Goal: Task Accomplishment & Management: Use online tool/utility

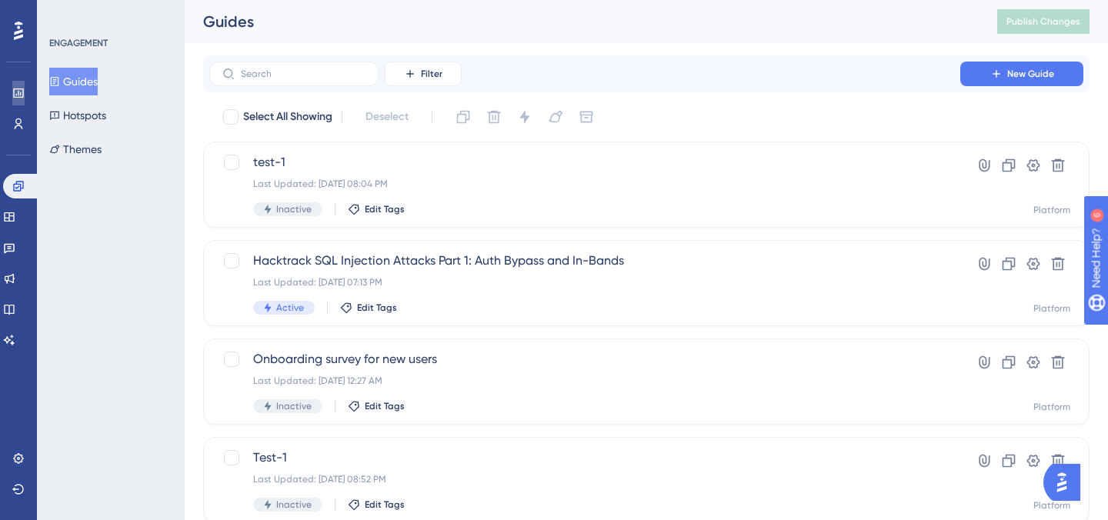
click at [25, 85] on link at bounding box center [18, 93] width 12 height 25
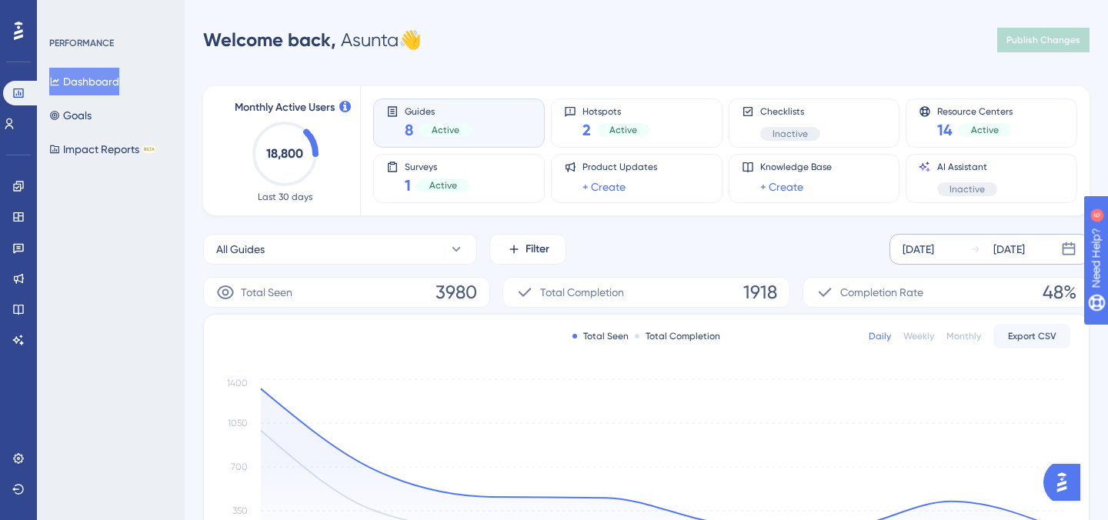
click at [1009, 252] on div "[DATE]" at bounding box center [1009, 249] width 32 height 18
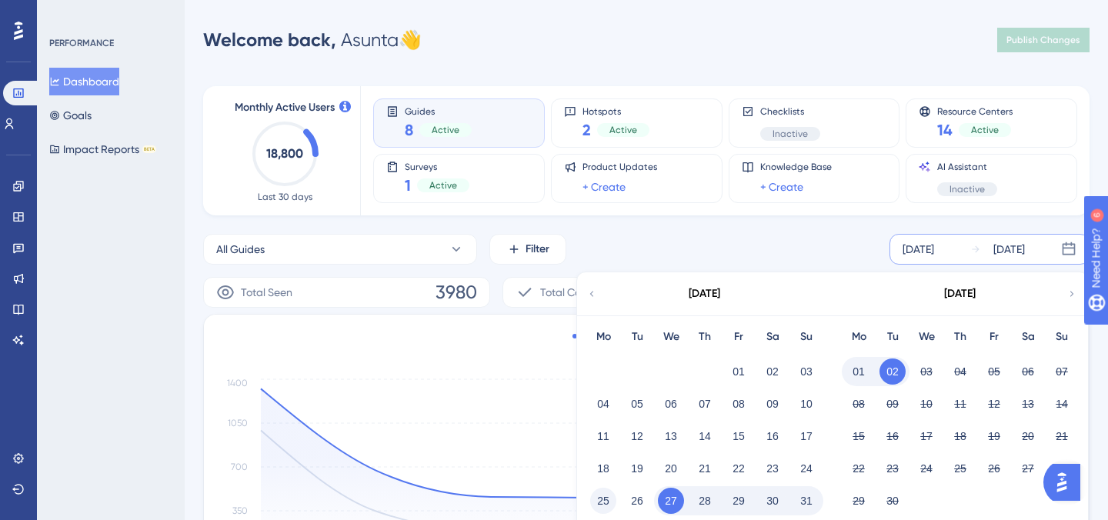
click at [608, 493] on button "25" at bounding box center [603, 501] width 26 height 26
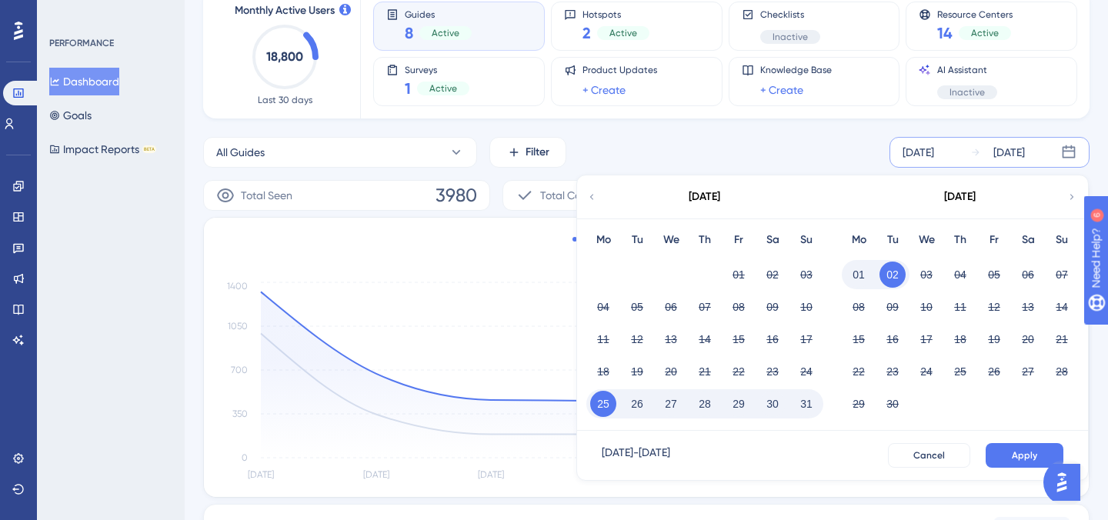
scroll to position [99, 0]
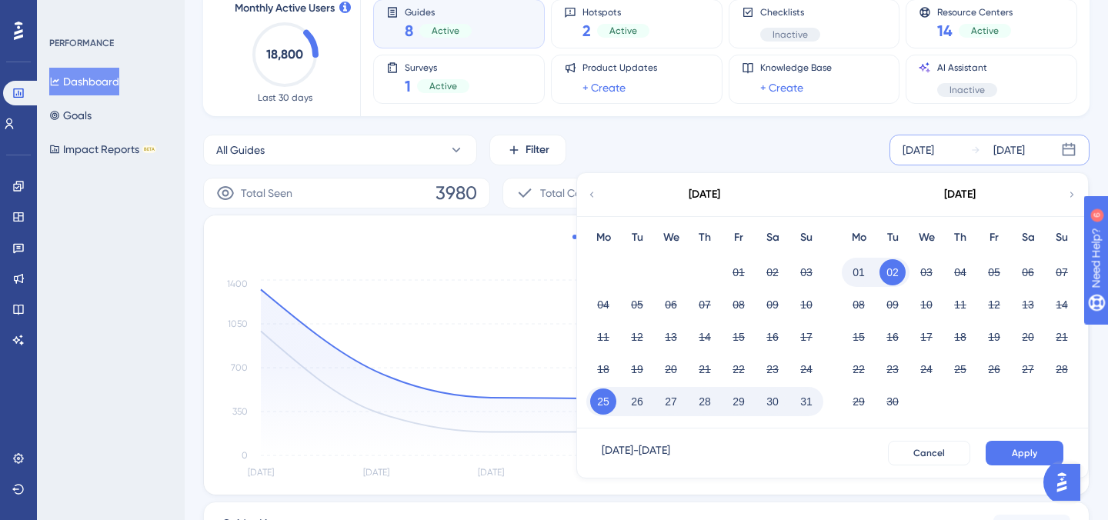
click at [808, 411] on button "31" at bounding box center [806, 401] width 26 height 26
click at [1007, 450] on button "Apply" at bounding box center [1024, 453] width 78 height 25
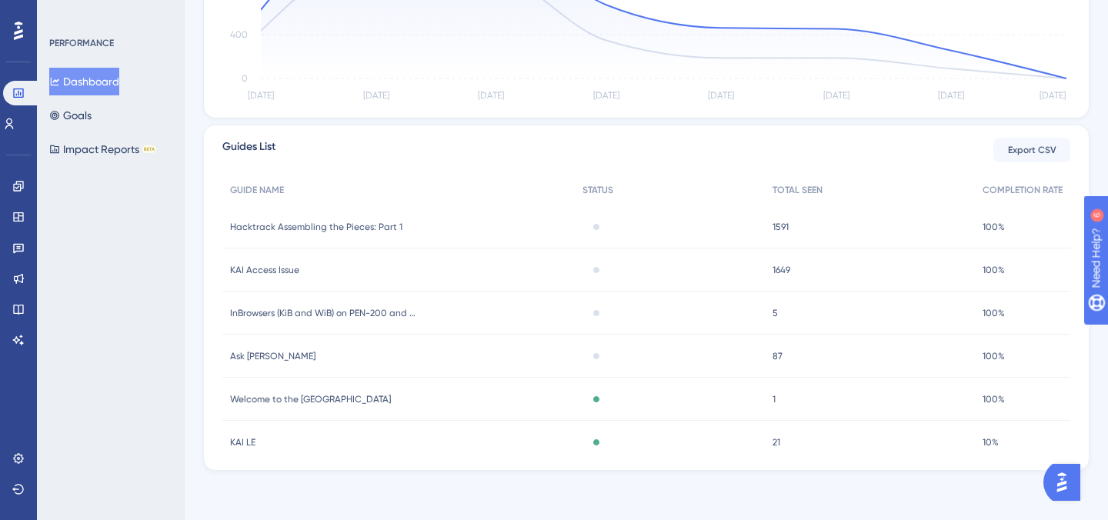
scroll to position [405, 0]
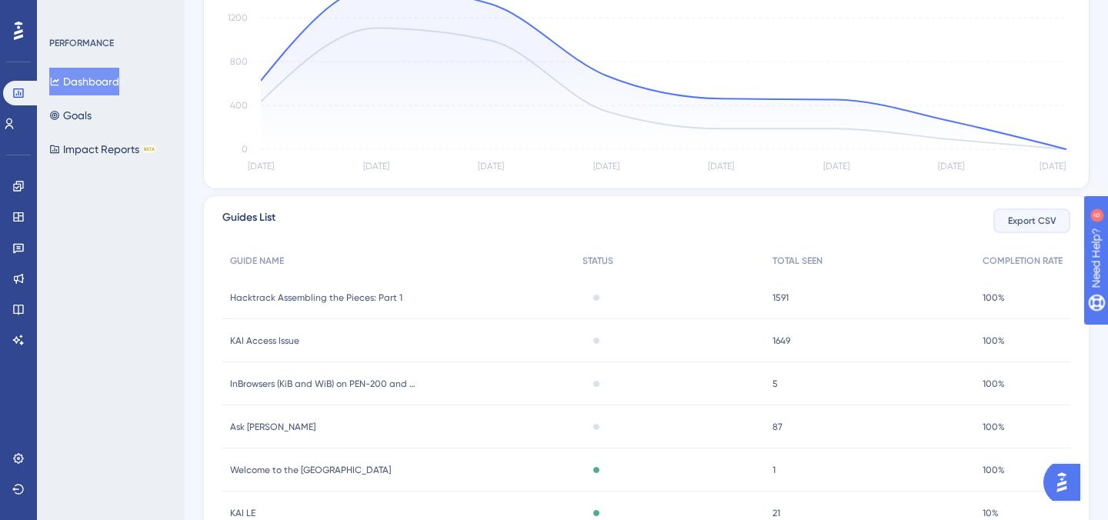
click at [1004, 222] on button "Export CSV" at bounding box center [1031, 220] width 77 height 25
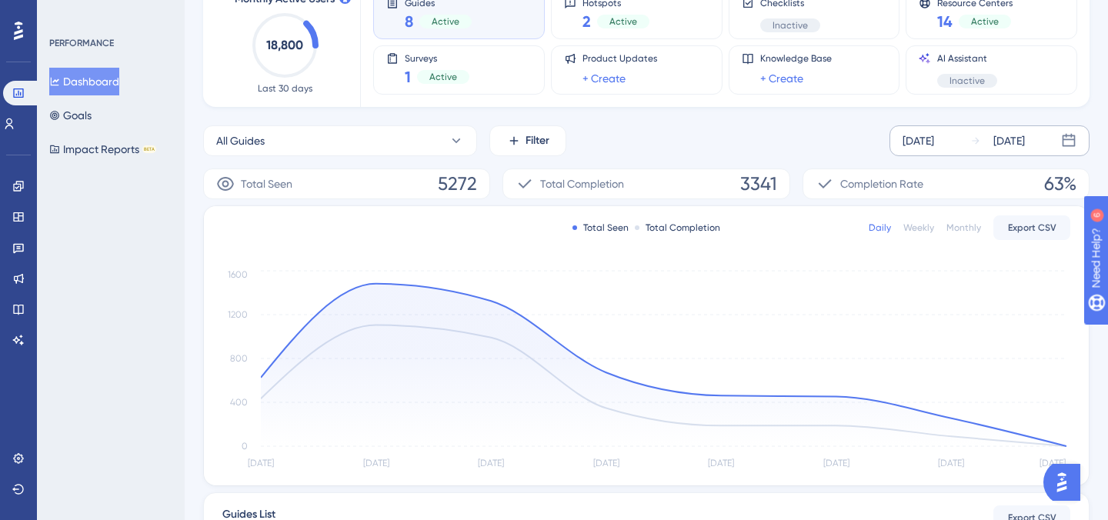
scroll to position [0, 0]
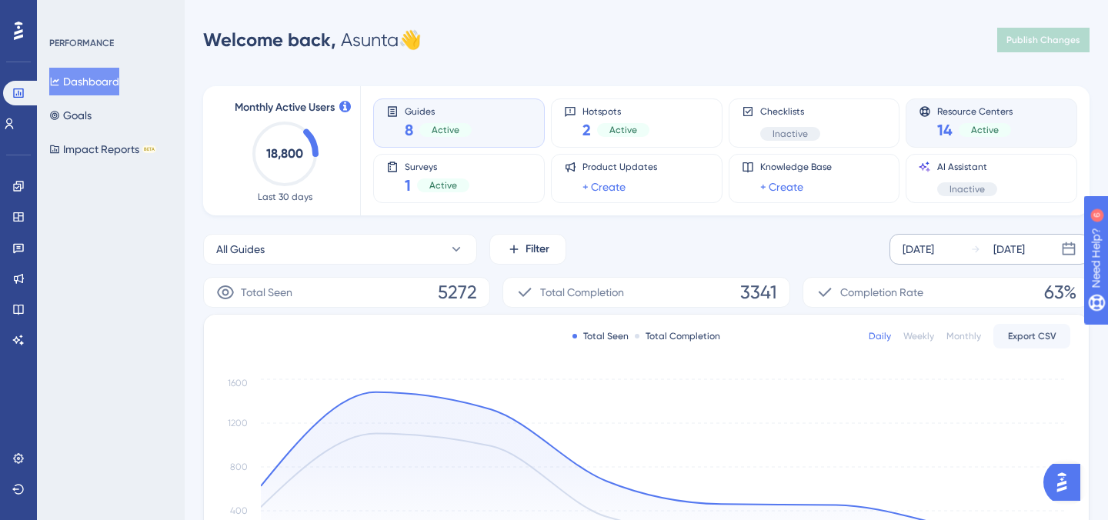
click at [935, 132] on div "Resource Centers 14 Active" at bounding box center [990, 122] width 145 height 35
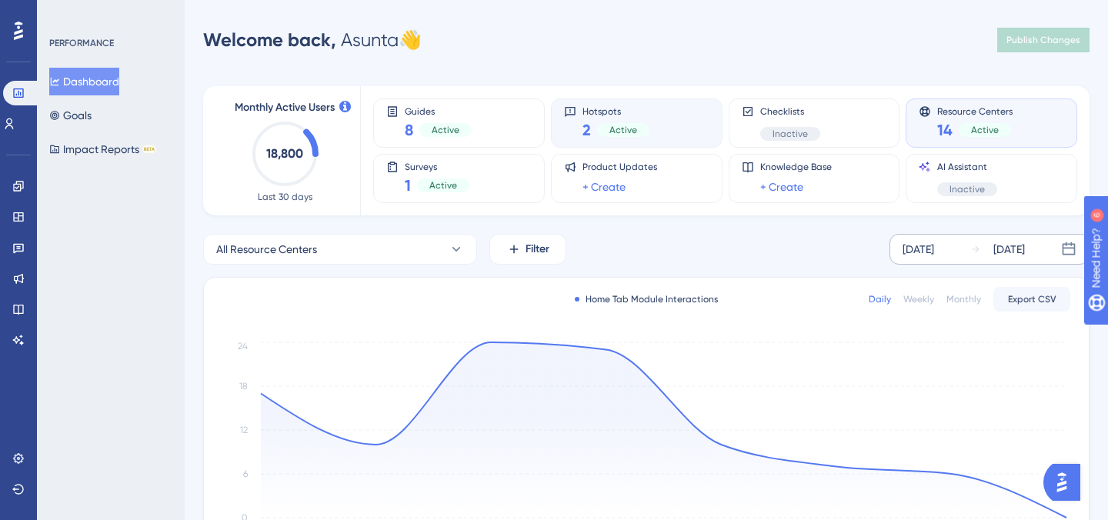
click at [599, 132] on div "Active" at bounding box center [623, 130] width 52 height 14
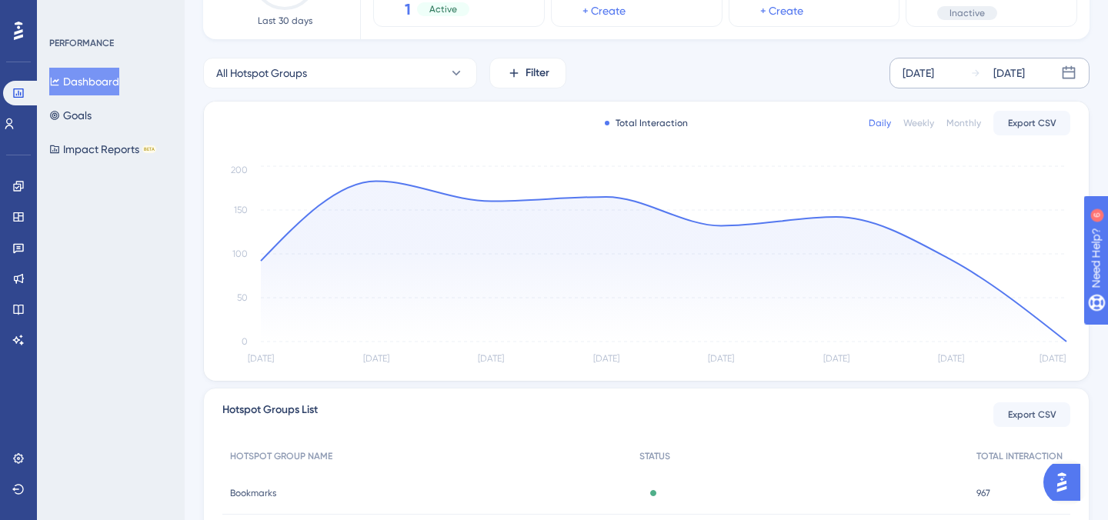
scroll to position [313, 0]
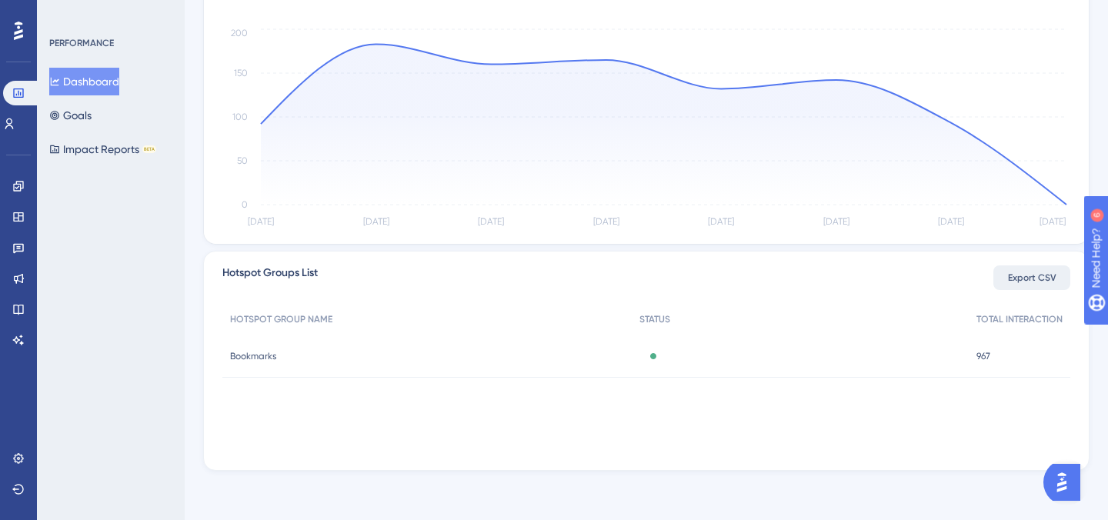
click at [999, 274] on button "Export CSV" at bounding box center [1031, 277] width 77 height 25
